Goal: Check status

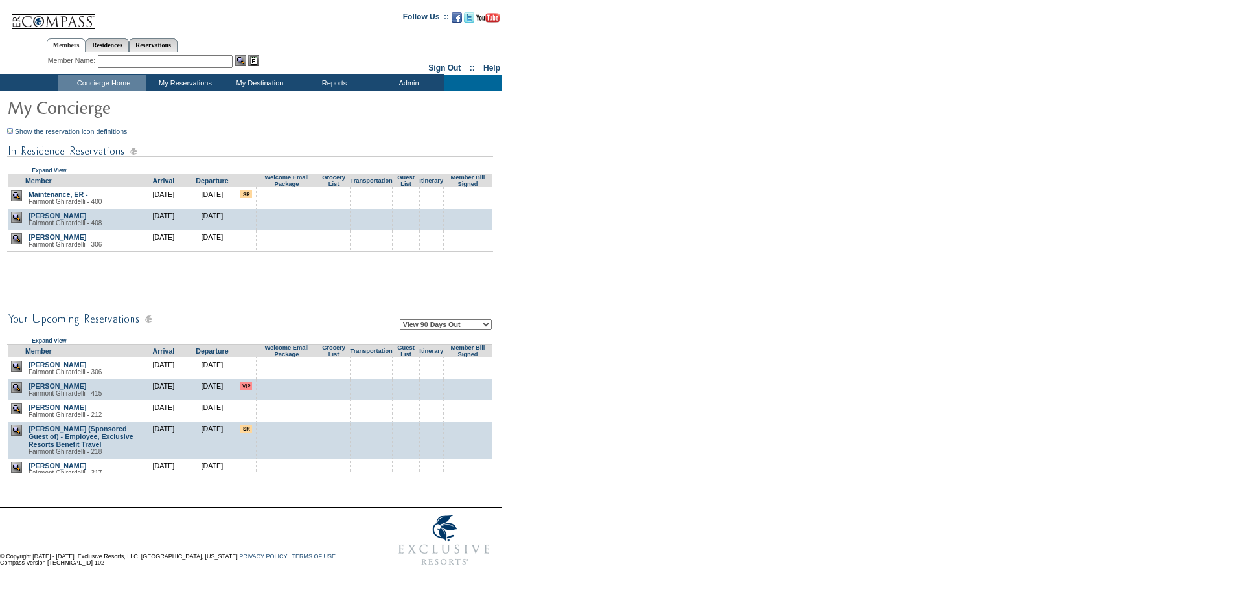
drag, startPoint x: 649, startPoint y: 283, endPoint x: 637, endPoint y: 281, distance: 12.5
click at [637, 281] on form "Follow Us ::" at bounding box center [619, 287] width 1239 height 569
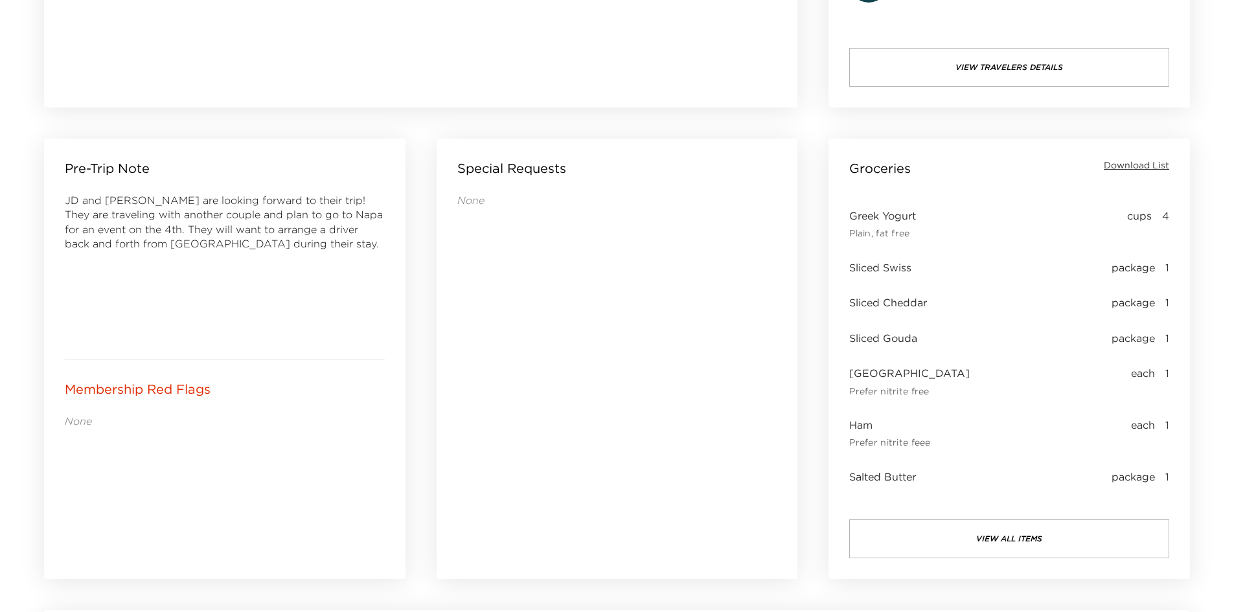
drag, startPoint x: 180, startPoint y: 260, endPoint x: 119, endPoint y: 257, distance: 61.7
click at [119, 257] on div "JD and Pam are looking forward to their trip! They are traveling with another c…" at bounding box center [225, 265] width 320 height 145
drag, startPoint x: 669, startPoint y: 281, endPoint x: 629, endPoint y: 281, distance: 40.2
drag, startPoint x: 629, startPoint y: 281, endPoint x: 535, endPoint y: 277, distance: 94.0
click at [535, 277] on div "None" at bounding box center [617, 368] width 320 height 350
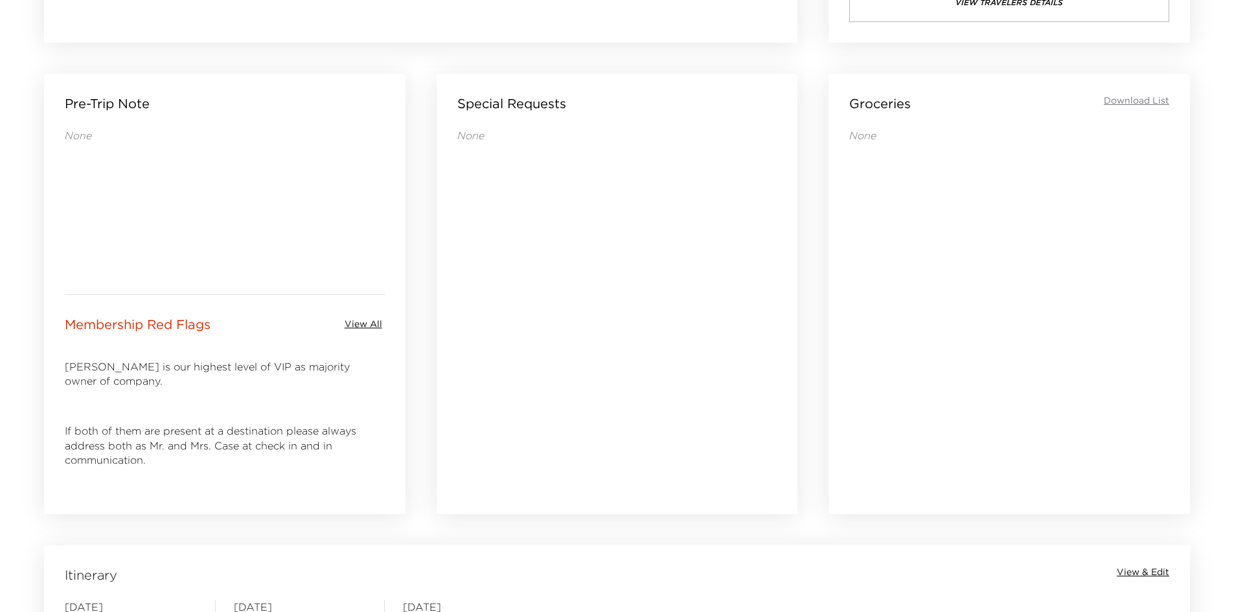
drag, startPoint x: 510, startPoint y: 374, endPoint x: 443, endPoint y: 374, distance: 67.4
click at [441, 374] on div "Special Requests None" at bounding box center [618, 294] width 362 height 441
